Goal: Transaction & Acquisition: Book appointment/travel/reservation

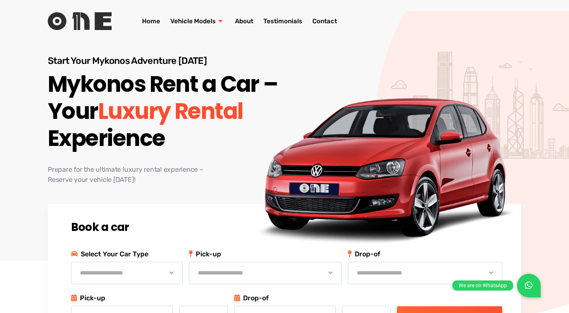
click at [281, 275] on select "**********" at bounding box center [265, 273] width 153 height 22
click at [169, 275] on select "**********" at bounding box center [127, 273] width 112 height 22
select select "**********"
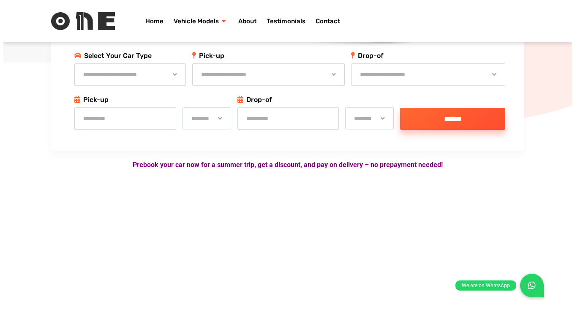
scroll to position [215, 0]
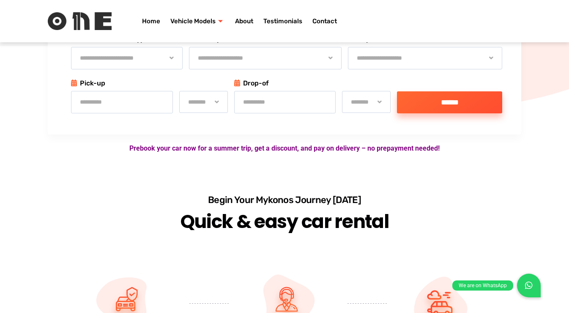
click at [93, 102] on input "text" at bounding box center [122, 102] width 102 height 22
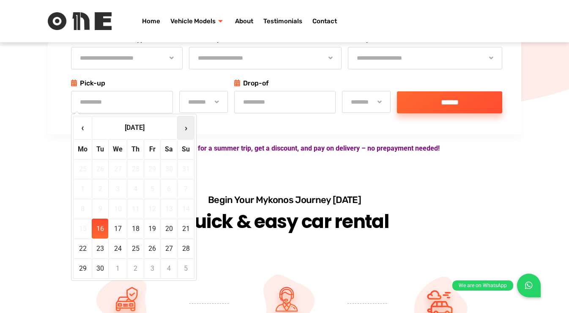
click at [188, 129] on th "›" at bounding box center [185, 127] width 17 height 23
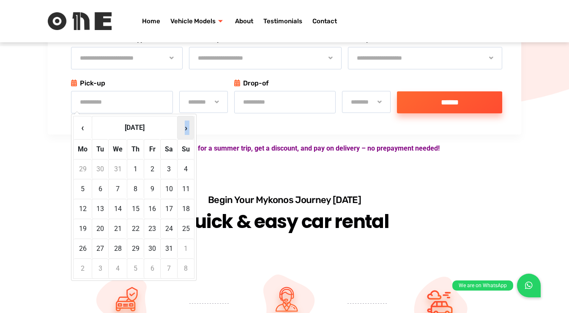
click at [188, 129] on th "›" at bounding box center [185, 127] width 17 height 23
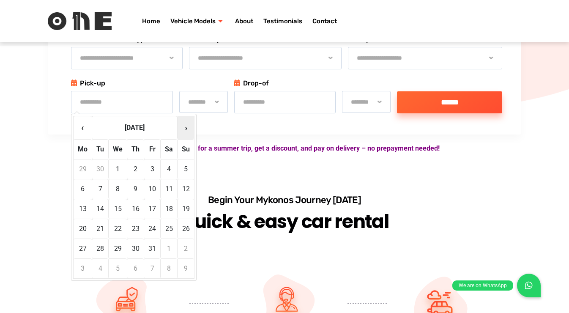
click at [188, 129] on th "›" at bounding box center [185, 127] width 17 height 23
click at [146, 226] on td "21" at bounding box center [152, 228] width 16 height 20
type input "**********"
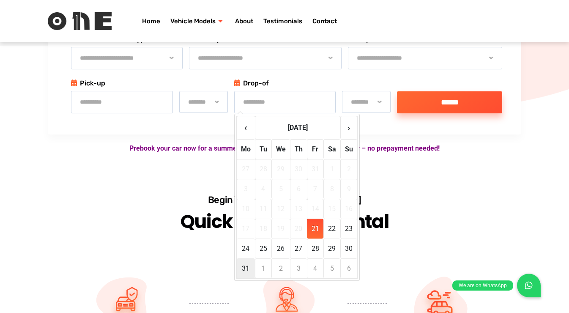
click at [249, 266] on td "31" at bounding box center [246, 268] width 18 height 20
type input "**********"
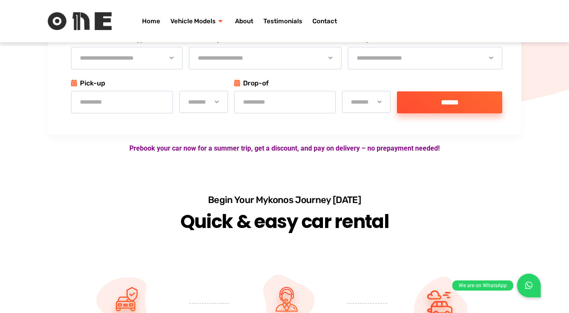
click at [440, 104] on input "******" at bounding box center [449, 102] width 105 height 22
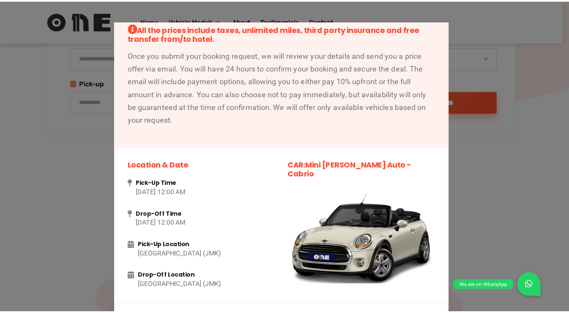
scroll to position [0, 0]
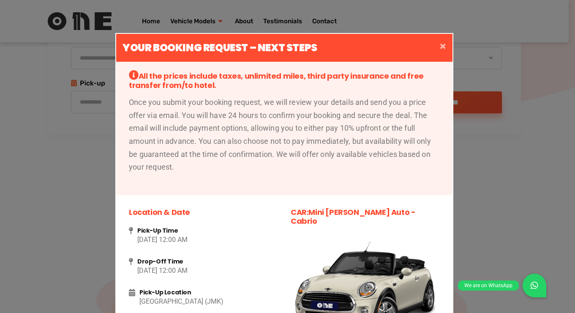
click at [443, 43] on button "×" at bounding box center [442, 48] width 19 height 28
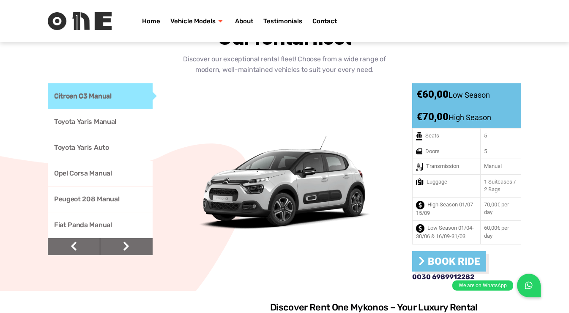
scroll to position [672, 0]
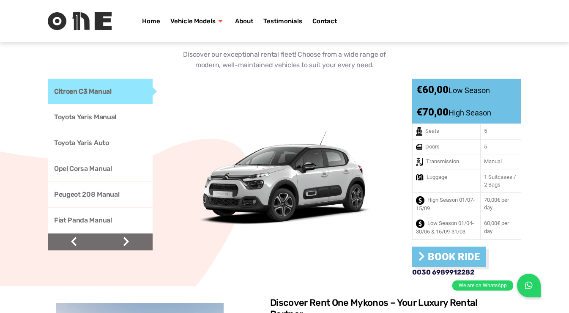
click at [98, 215] on link "Fiat Panda Manual" at bounding box center [100, 219] width 105 height 25
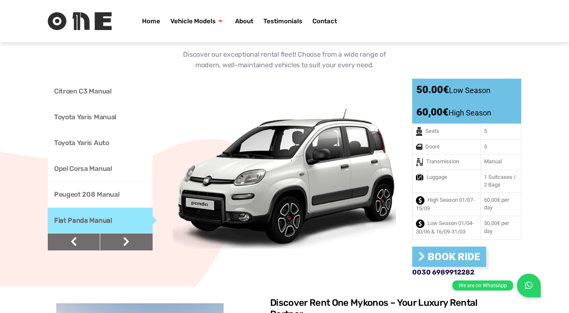
click at [98, 185] on link "Peugeot 208 Manual" at bounding box center [100, 194] width 105 height 25
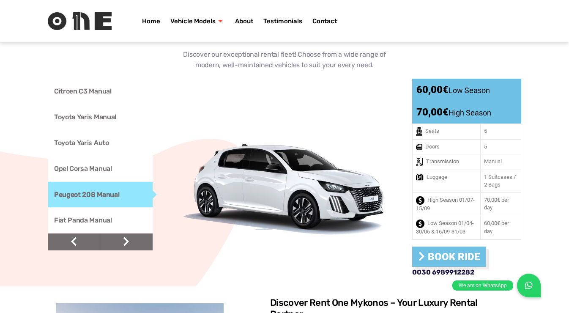
click at [95, 213] on link "Fiat Panda Manual" at bounding box center [100, 219] width 105 height 25
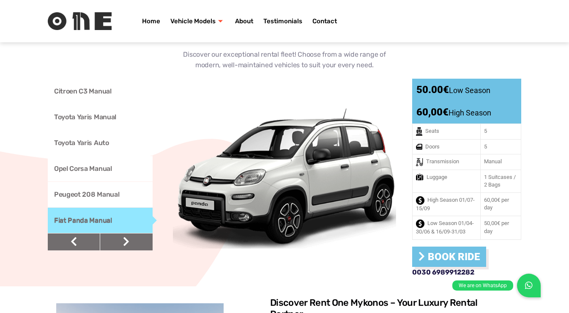
click at [101, 143] on link "Toyota Yaris Auto" at bounding box center [100, 142] width 105 height 25
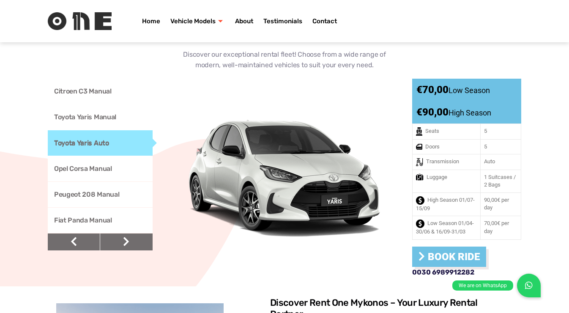
click at [85, 108] on link "Toyota Yaris Manual" at bounding box center [100, 116] width 105 height 25
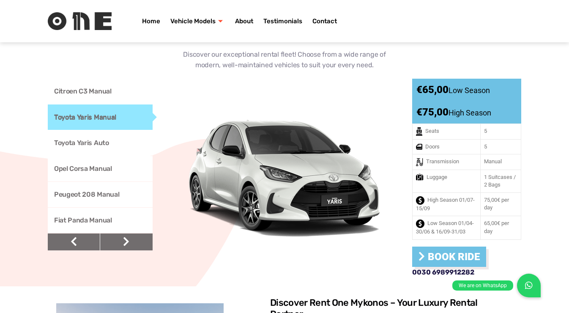
click at [83, 89] on link "Citroen C3 Manual" at bounding box center [100, 91] width 105 height 25
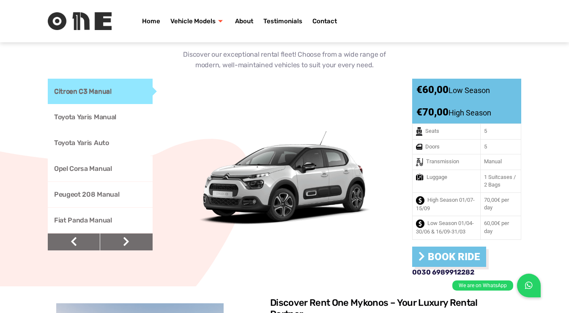
click at [83, 220] on link "Fiat Panda Manual" at bounding box center [100, 219] width 105 height 25
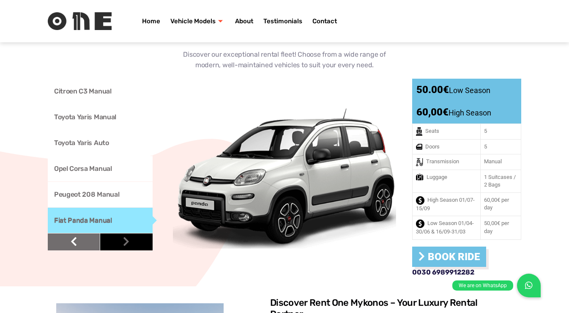
click at [123, 237] on icon at bounding box center [126, 241] width 6 height 10
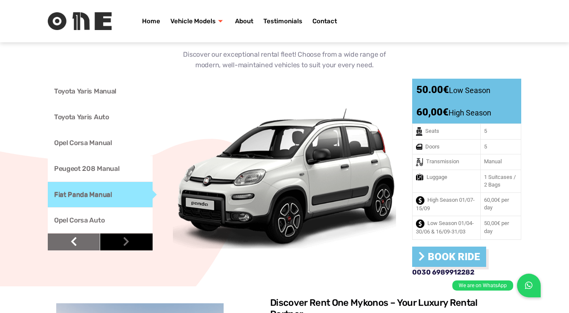
click at [123, 237] on icon at bounding box center [126, 241] width 6 height 10
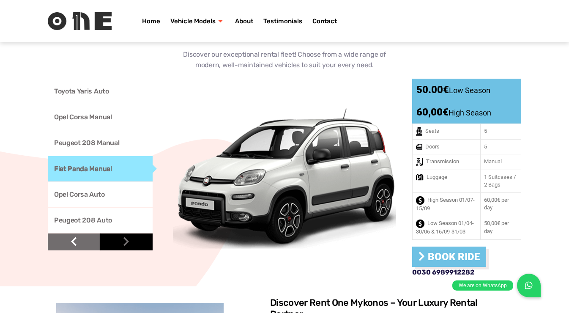
click at [123, 237] on icon at bounding box center [126, 241] width 6 height 10
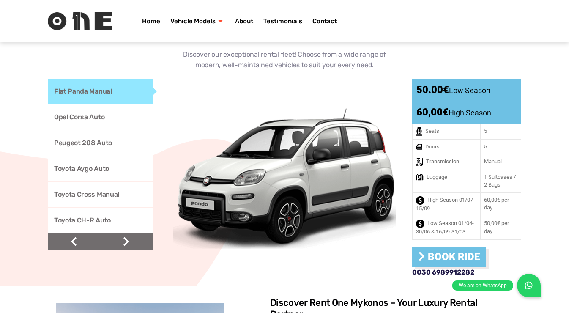
click at [91, 109] on link "Opel Corsa Auto" at bounding box center [100, 116] width 105 height 25
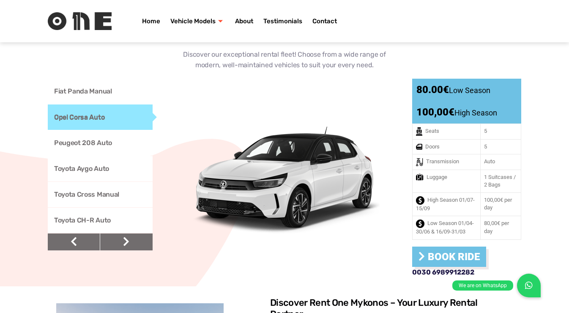
click at [87, 189] on link "Toyota Cross Manual" at bounding box center [100, 194] width 105 height 25
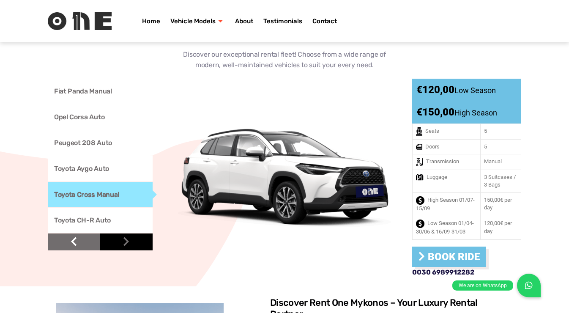
click at [121, 235] on link at bounding box center [126, 241] width 52 height 17
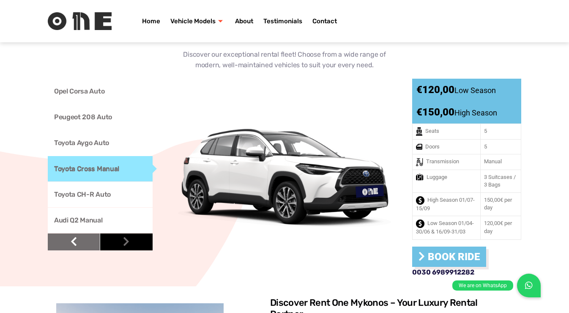
click at [121, 235] on link at bounding box center [126, 241] width 52 height 17
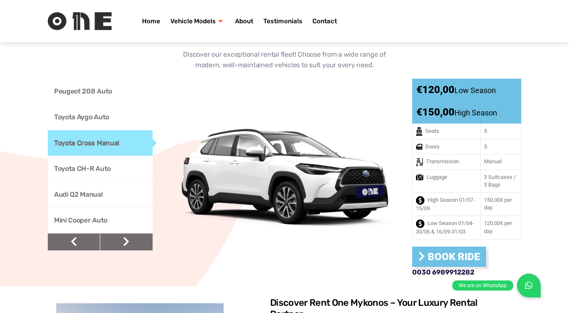
click at [106, 188] on link "Audi Q2 Manual" at bounding box center [100, 194] width 105 height 25
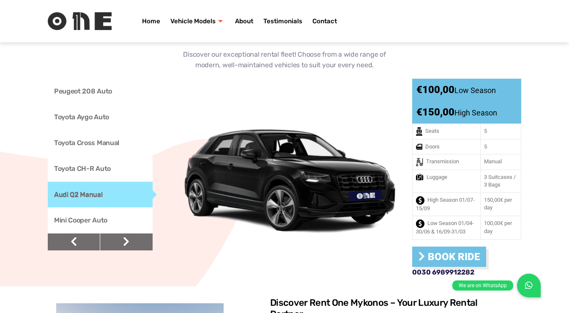
click at [102, 209] on link "Mini Cooper Auto" at bounding box center [100, 219] width 105 height 25
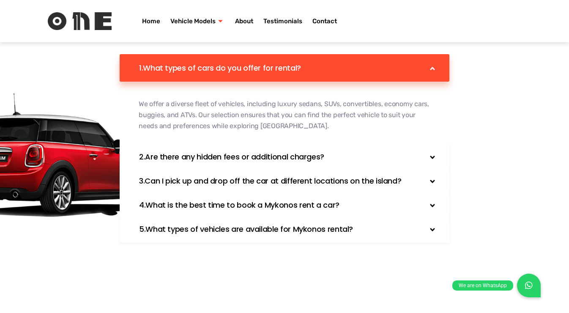
scroll to position [2618, 0]
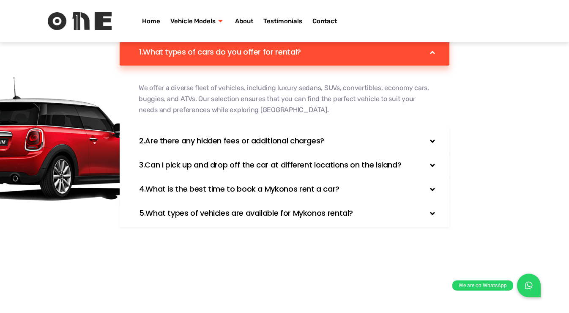
click at [432, 159] on div at bounding box center [432, 164] width 8 height 11
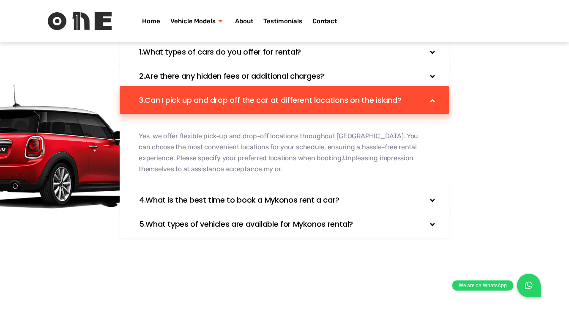
click at [431, 199] on icon at bounding box center [432, 200] width 5 height 3
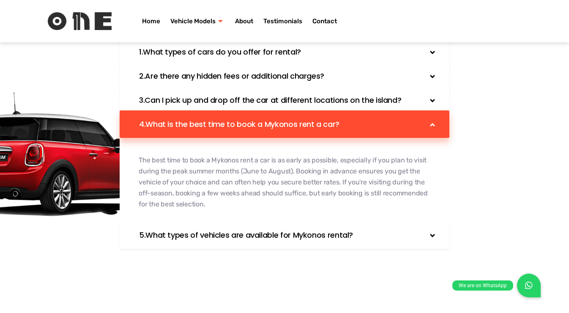
click at [430, 232] on icon at bounding box center [432, 236] width 8 height 8
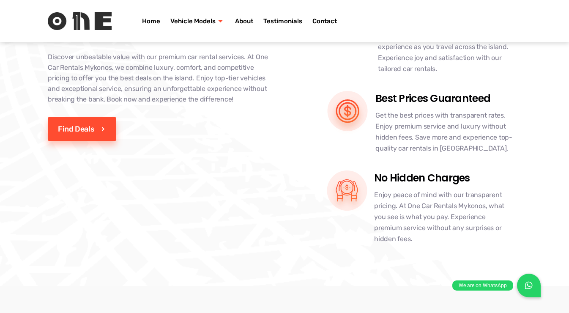
scroll to position [0, 0]
